Goal: Navigation & Orientation: Find specific page/section

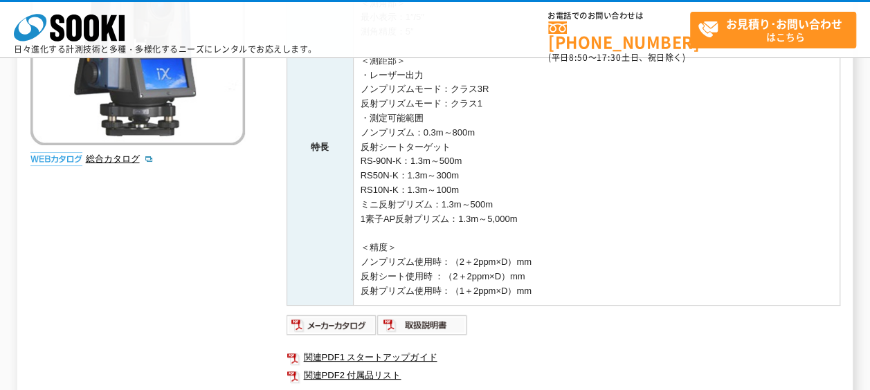
scroll to position [346, 0]
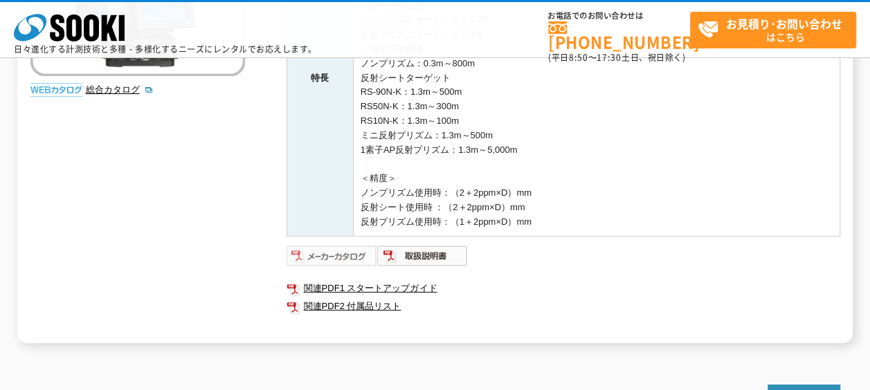
click at [332, 253] on img at bounding box center [332, 256] width 91 height 22
click at [426, 256] on img at bounding box center [422, 256] width 91 height 22
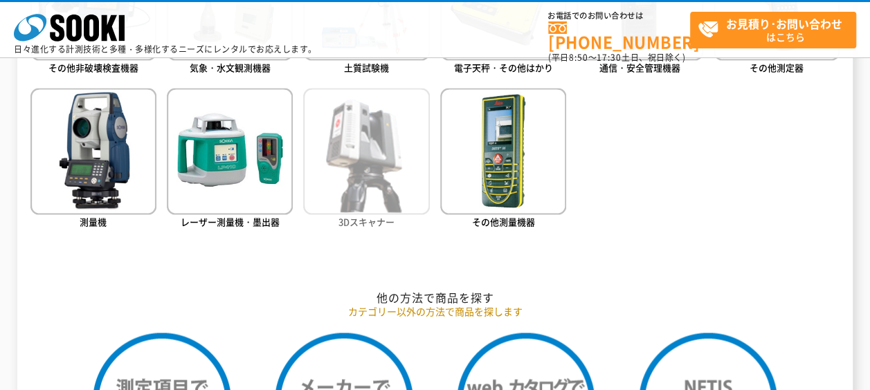
scroll to position [969, 0]
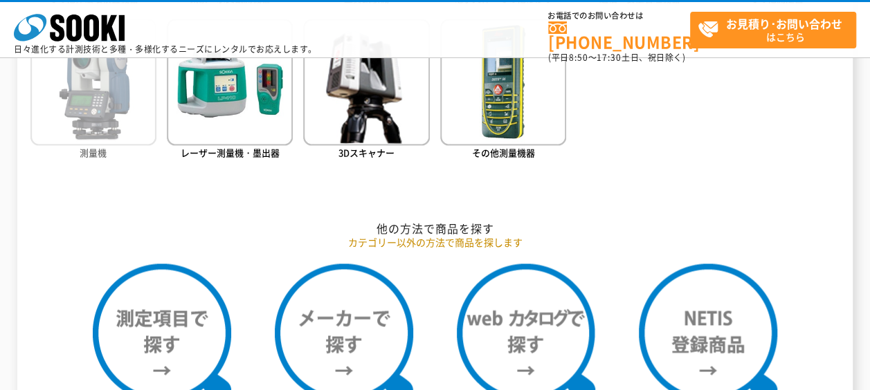
click at [101, 102] on img at bounding box center [93, 82] width 126 height 126
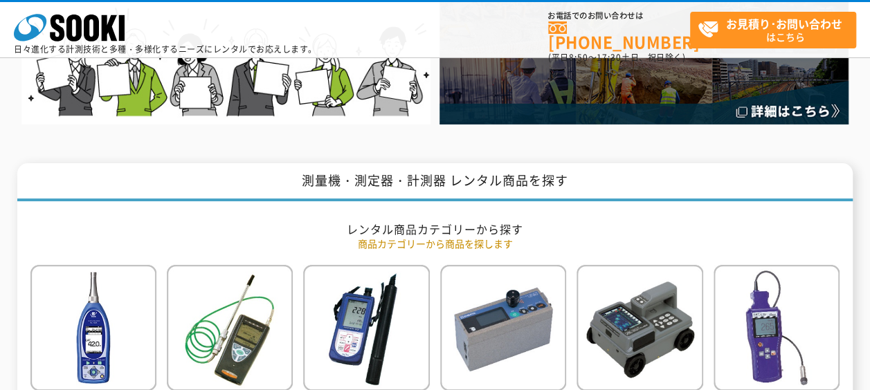
scroll to position [69, 0]
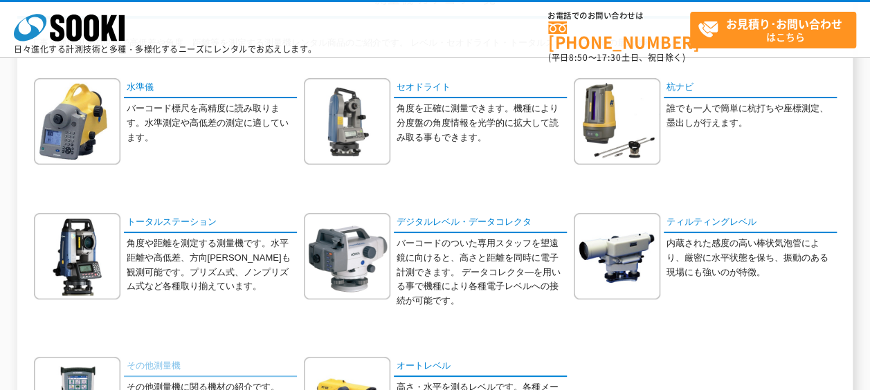
scroll to position [277, 0]
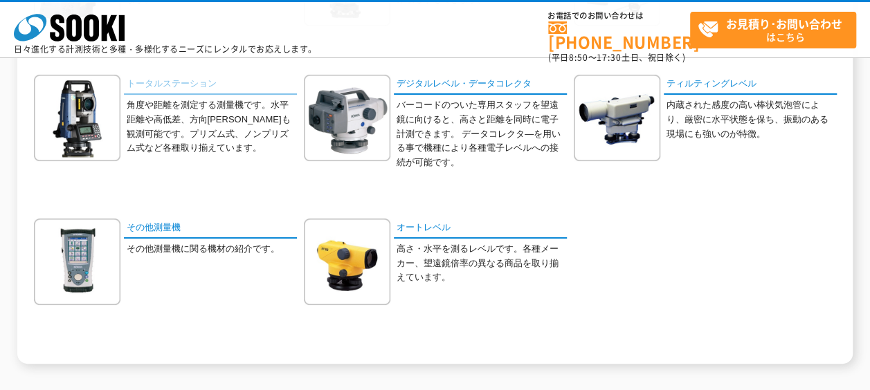
click at [163, 83] on link "トータルステーション" at bounding box center [210, 85] width 173 height 20
